Goal: Communication & Community: Connect with others

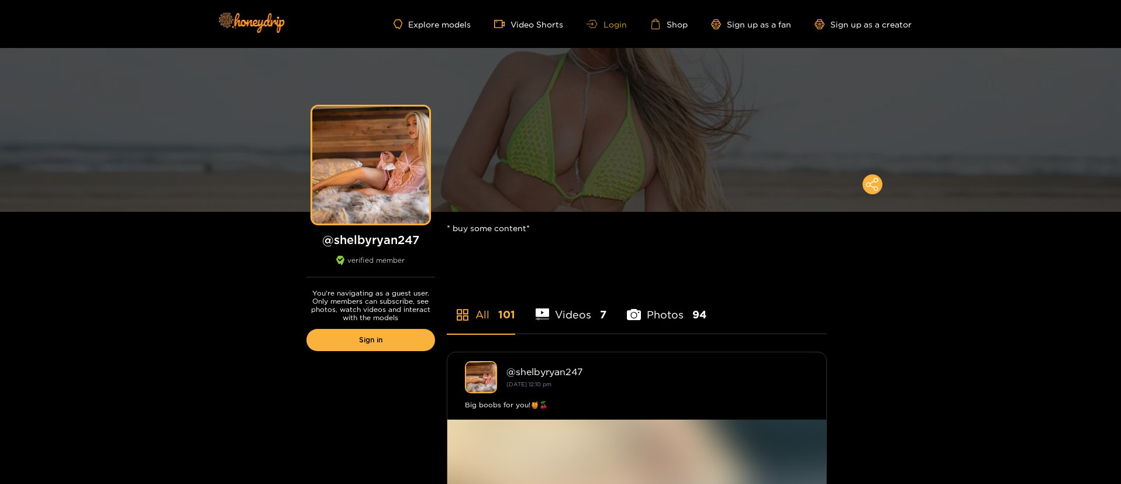
click at [612, 25] on link "Login" at bounding box center [607, 24] width 40 height 9
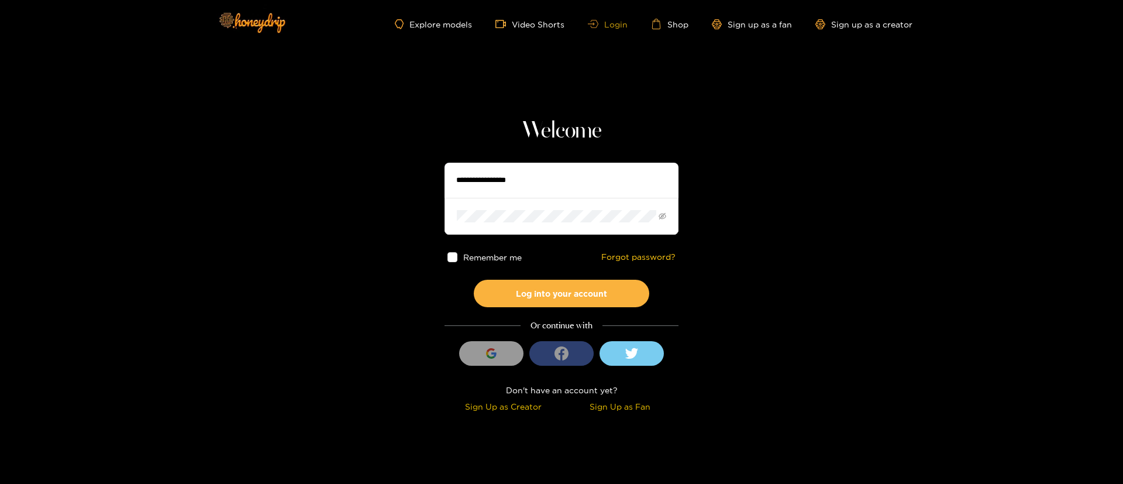
type input "**********"
click at [524, 173] on input "**********" at bounding box center [562, 180] width 234 height 35
type input "**********"
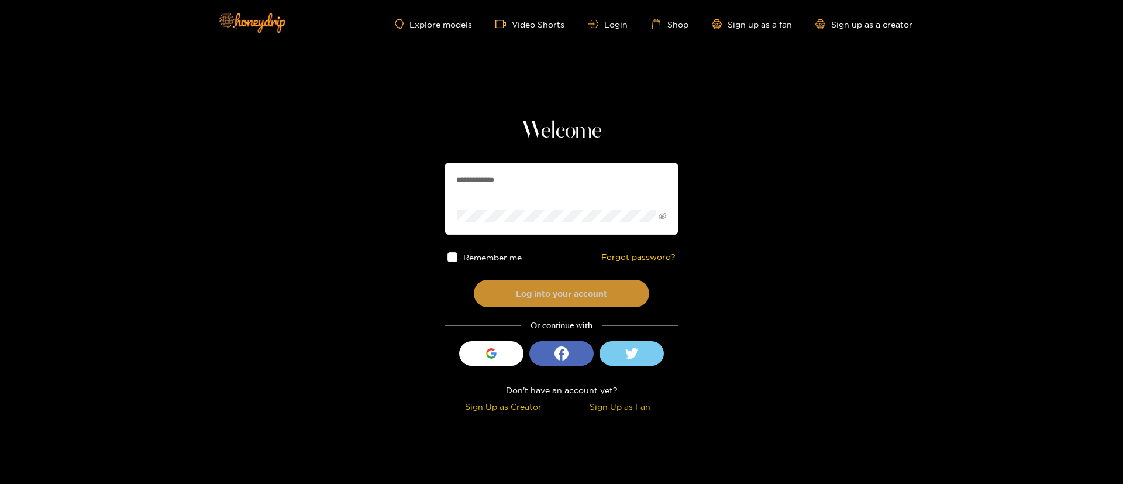
click at [567, 305] on button "Log into your account" at bounding box center [562, 293] width 176 height 27
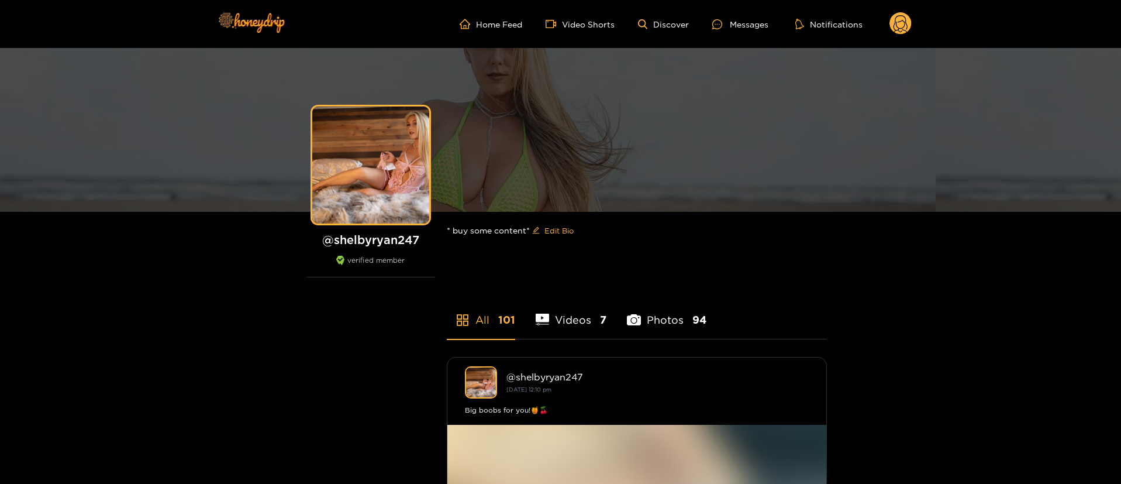
click at [734, 10] on div "Home Feed Video Shorts Discover Messages Notifications 0 videos discover messag…" at bounding box center [561, 24] width 702 height 48
click at [729, 22] on div at bounding box center [722, 24] width 18 height 10
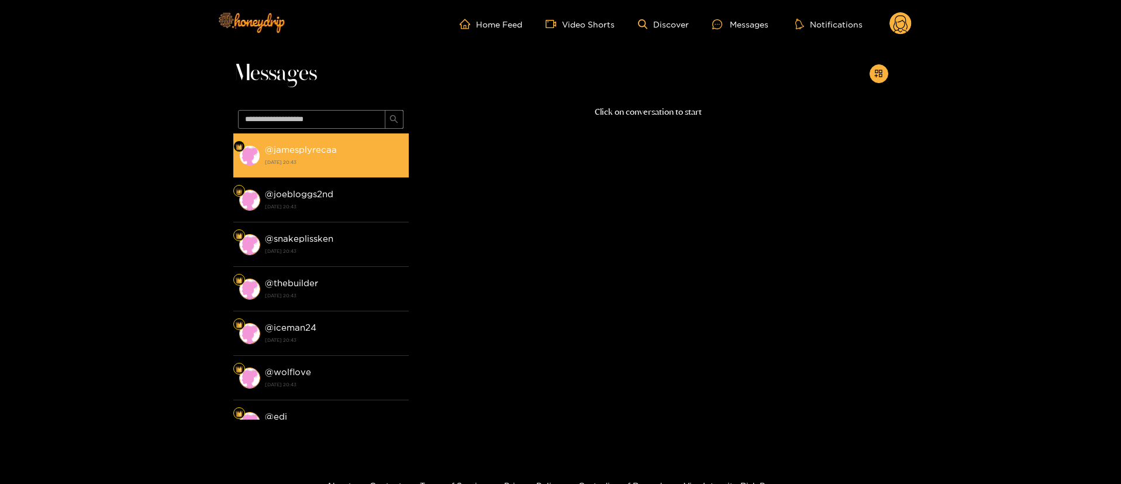
click at [349, 170] on li "@ jamesplyrecaa 3 October 2025 20:43" at bounding box center [321, 155] width 176 height 44
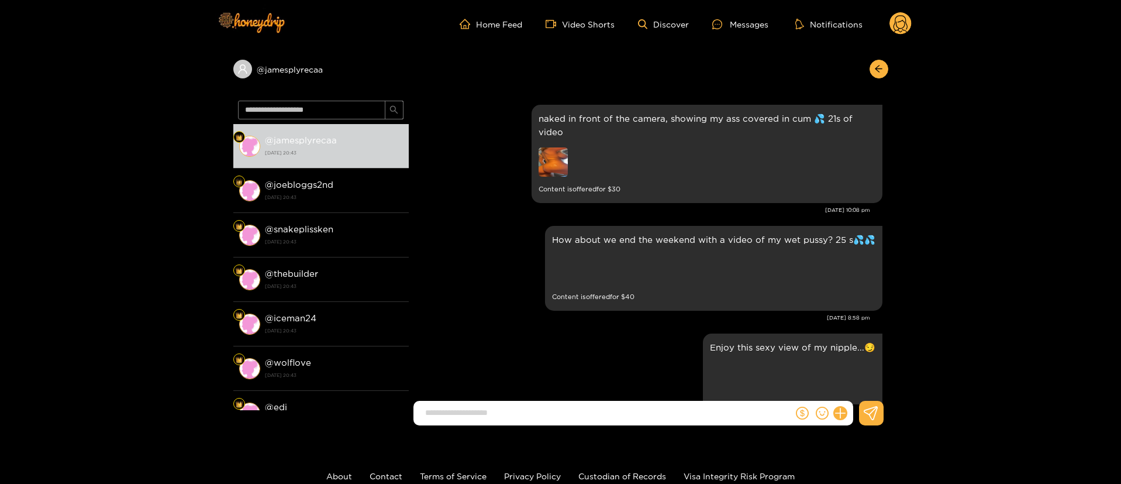
scroll to position [2470, 0]
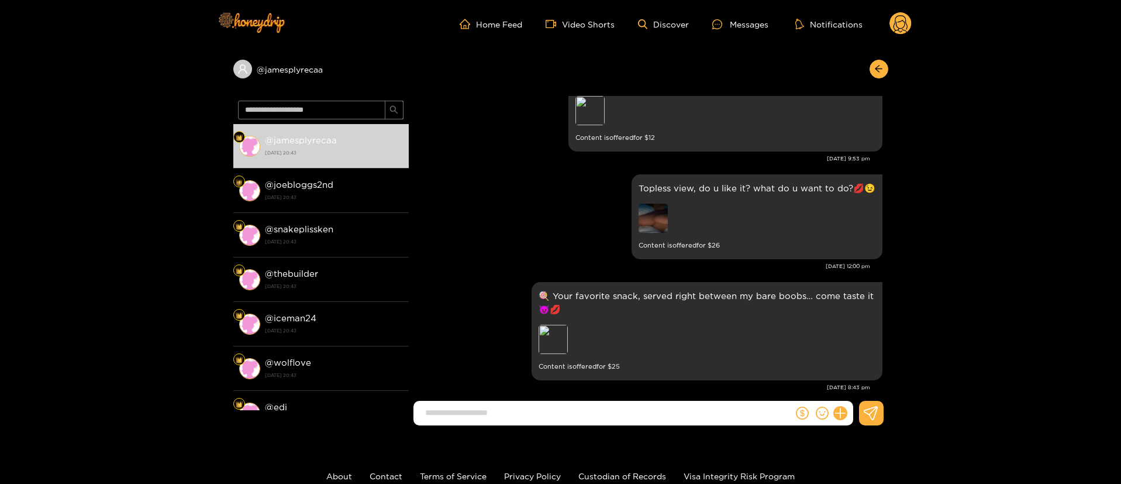
click at [883, 77] on div at bounding box center [876, 69] width 25 height 19
click at [879, 74] on button "button" at bounding box center [879, 69] width 19 height 19
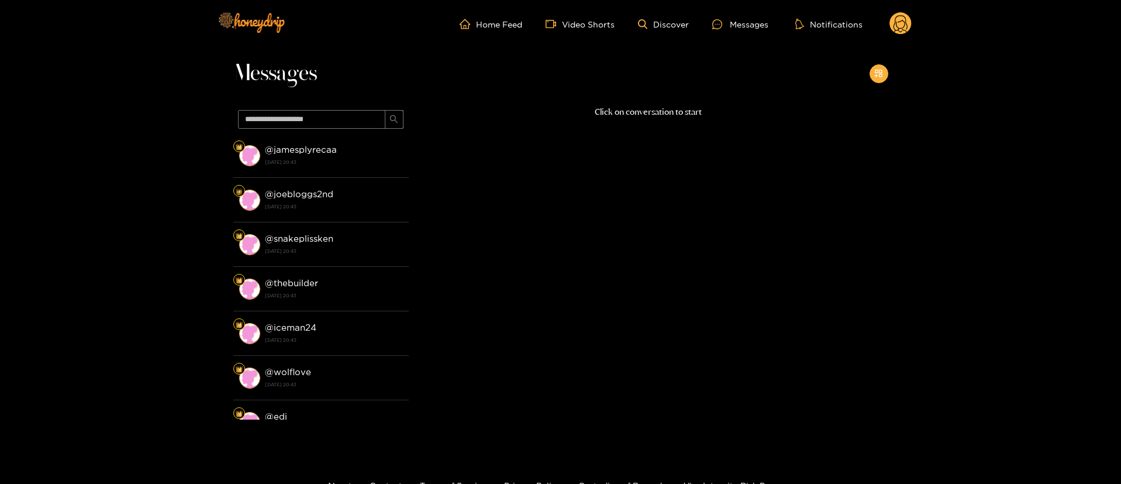
click at [879, 74] on icon "appstore-add" at bounding box center [879, 73] width 9 height 9
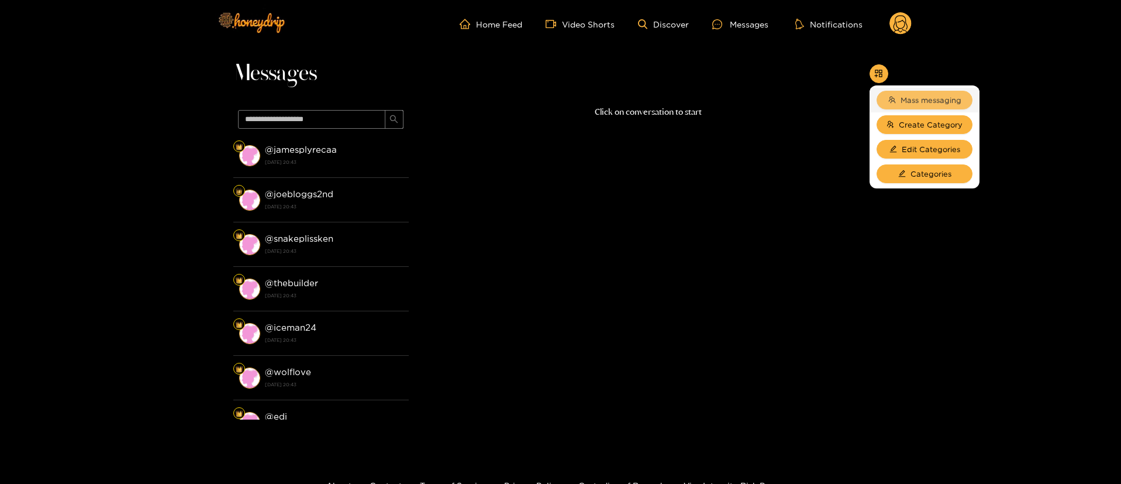
click at [897, 94] on button "Mass messaging" at bounding box center [925, 100] width 96 height 19
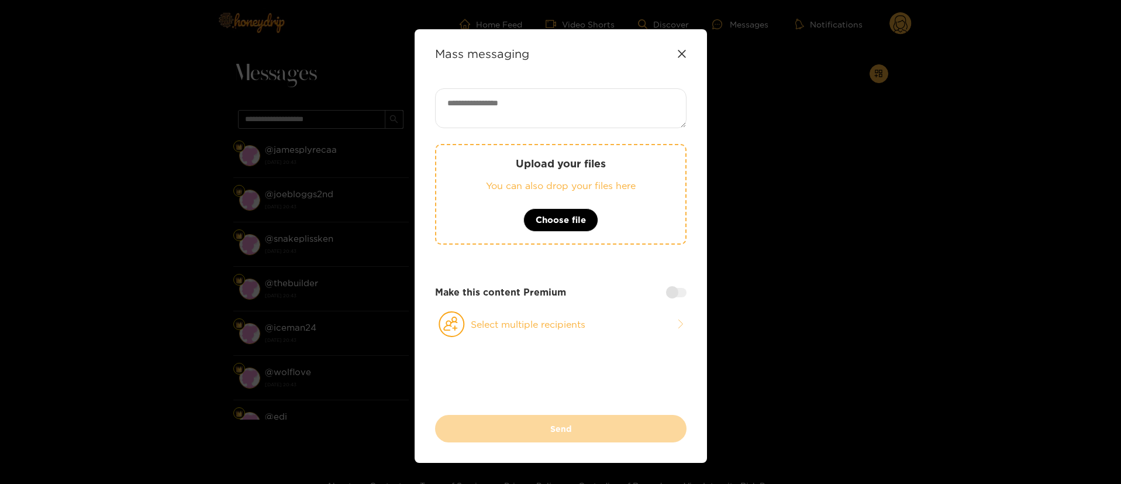
click at [677, 55] on icon at bounding box center [681, 53] width 9 height 9
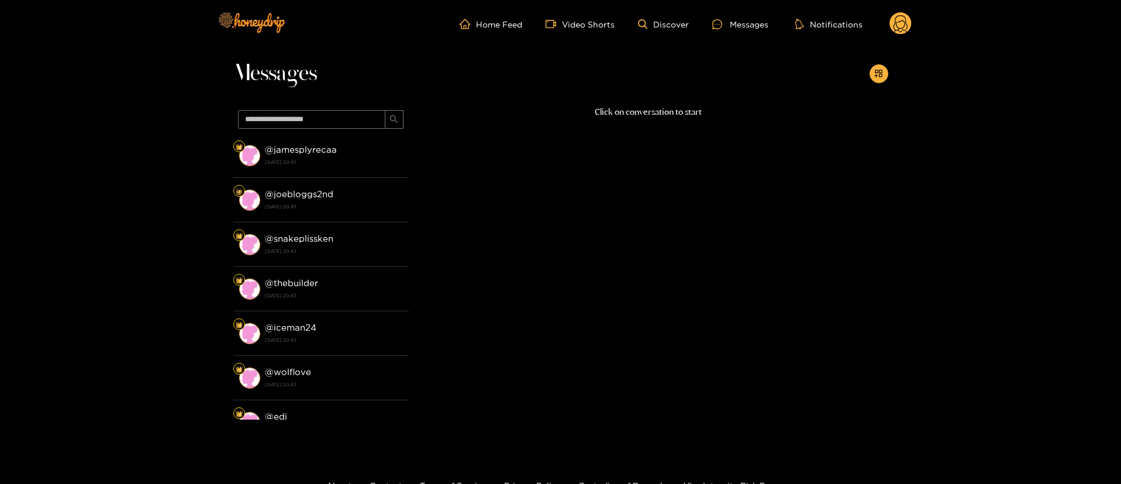
click at [894, 24] on circle at bounding box center [901, 23] width 22 height 22
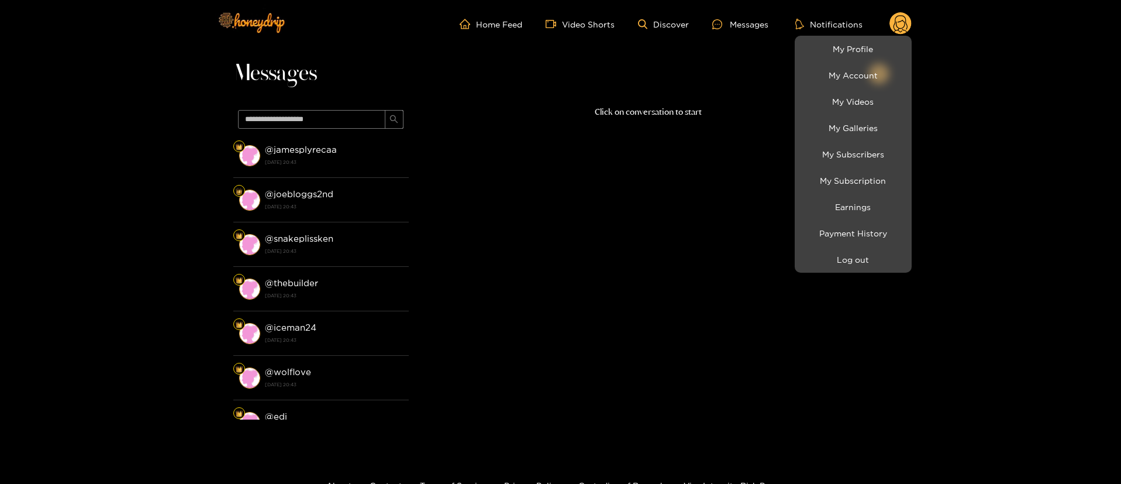
drag, startPoint x: 894, startPoint y: 24, endPoint x: 873, endPoint y: 142, distance: 119.5
click at [899, 35] on div "My Profile My Account My Videos My Galleries My Subscribers My Subscription Ear…" at bounding box center [901, 23] width 22 height 23
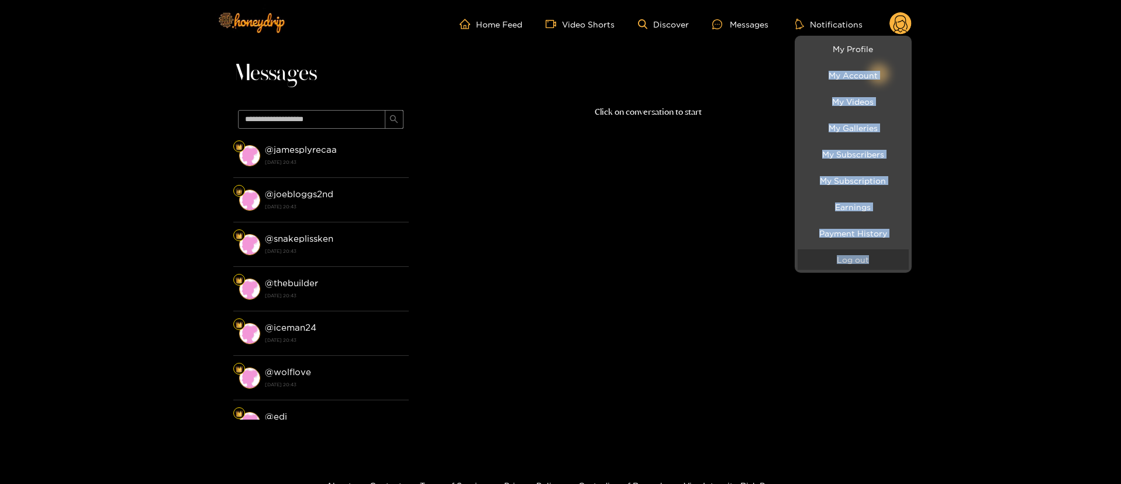
click at [866, 267] on button "Log out" at bounding box center [853, 259] width 111 height 20
